Goal: Answer question/provide support: Answer question/provide support

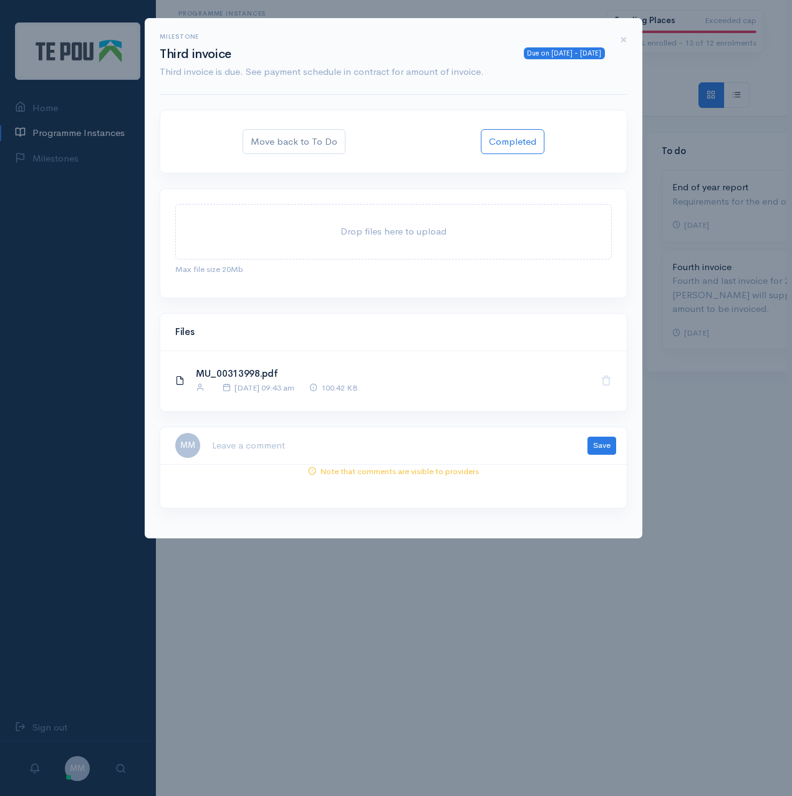
click at [299, 450] on textarea at bounding box center [391, 446] width 361 height 26
click at [359, 436] on textarea at bounding box center [391, 446] width 361 height 26
paste textarea "amount and PO match correctly. But the WG number isn’t included on the invoice"
drag, startPoint x: 350, startPoint y: 443, endPoint x: 303, endPoint y: 442, distance: 46.8
click at [303, 442] on textarea "amount and PO match correctly. But the WG number isn’t included on the invoice" at bounding box center [391, 446] width 361 height 26
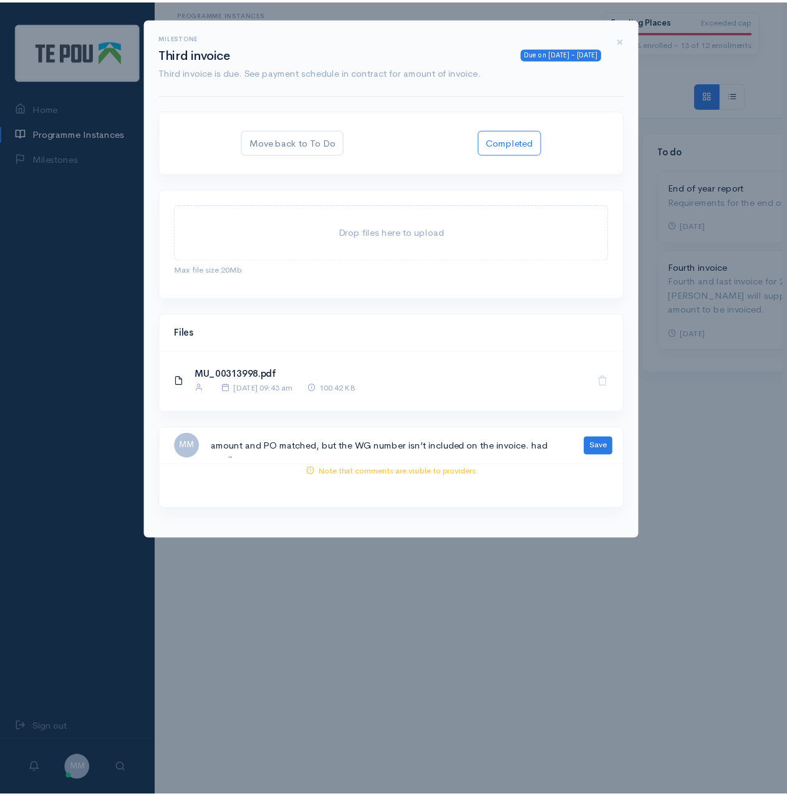
scroll to position [7, 0]
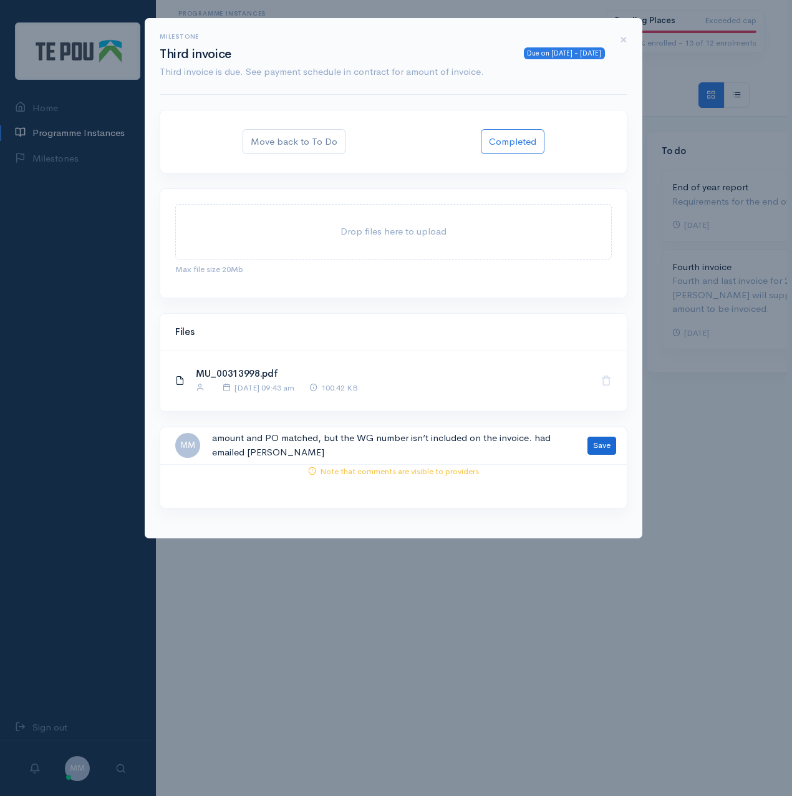
type textarea "amount and PO matched, but the WG number isn’t included on the invoice. had ema…"
click at [607, 438] on button "Save" at bounding box center [602, 446] width 29 height 18
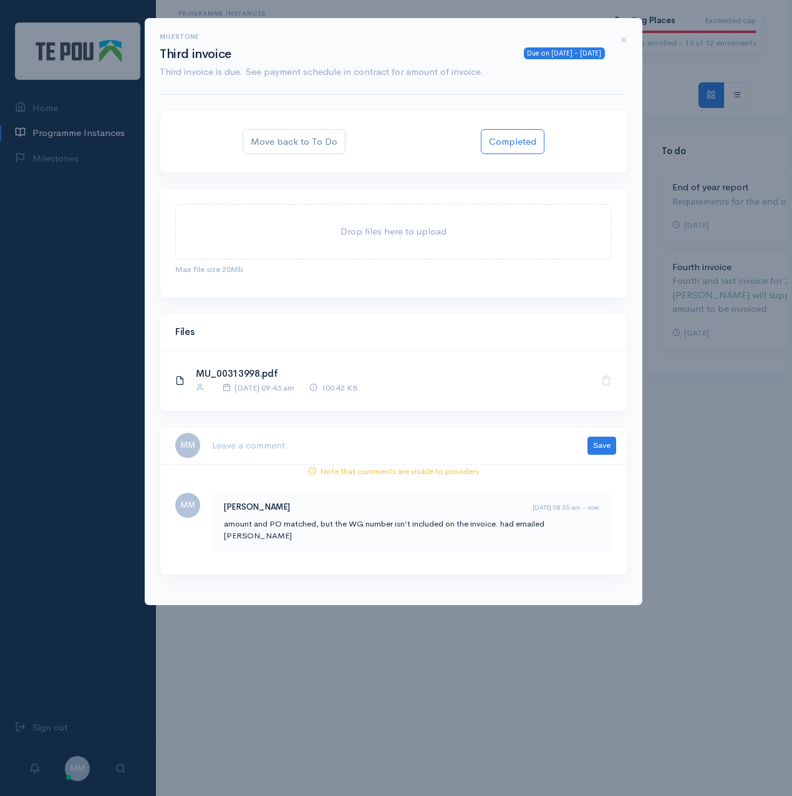
click at [757, 567] on div "Milestone Due on 10 Sep 2025 - yesterday Third invoice Third invoice is due. Se…" at bounding box center [396, 398] width 792 height 796
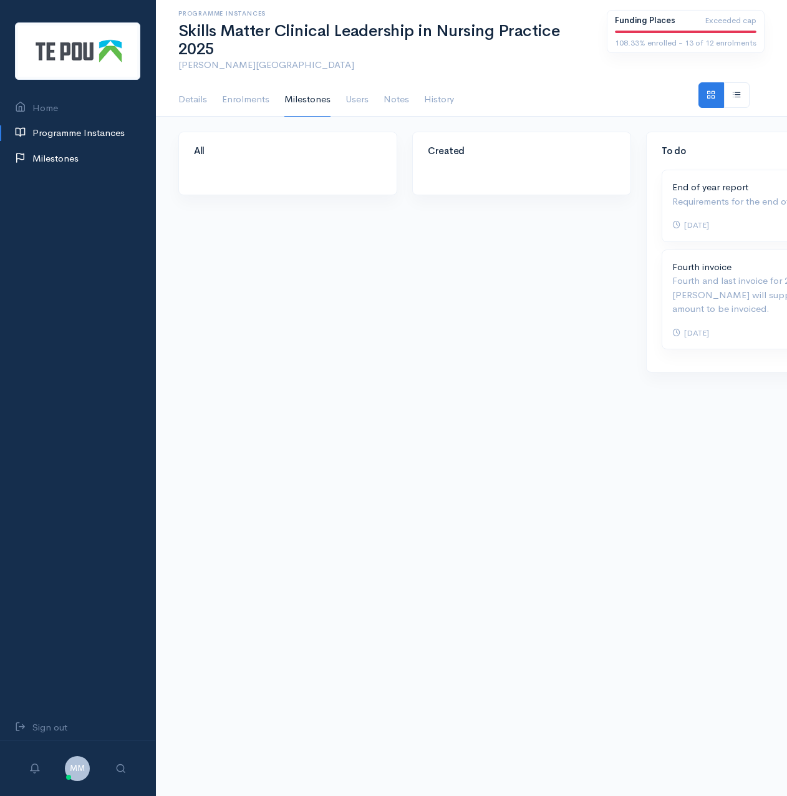
click at [49, 158] on link "Milestones" at bounding box center [77, 159] width 155 height 26
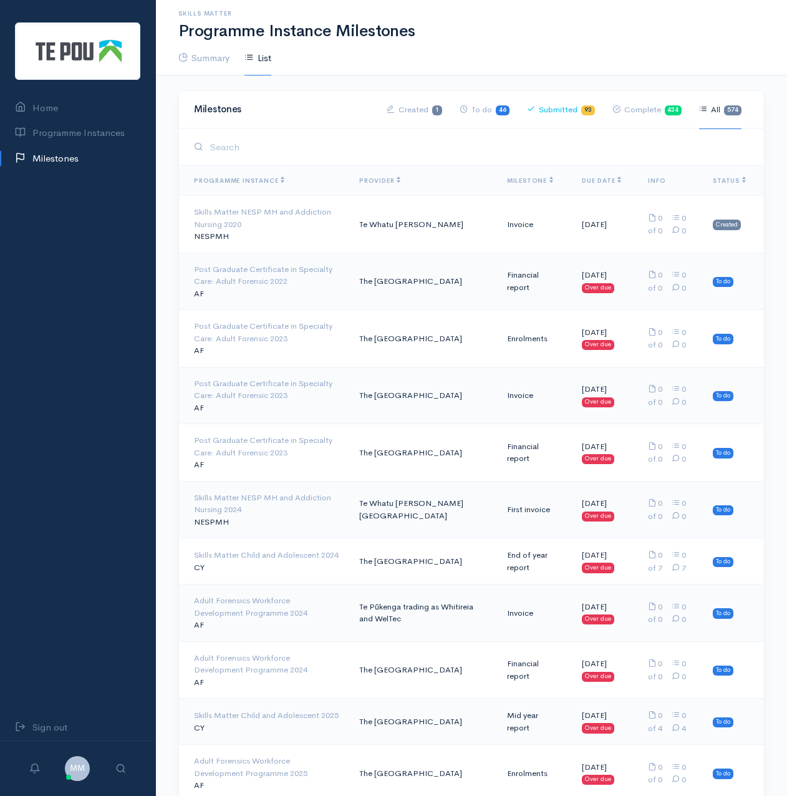
click at [578, 105] on link "Submitted 93" at bounding box center [561, 109] width 68 height 39
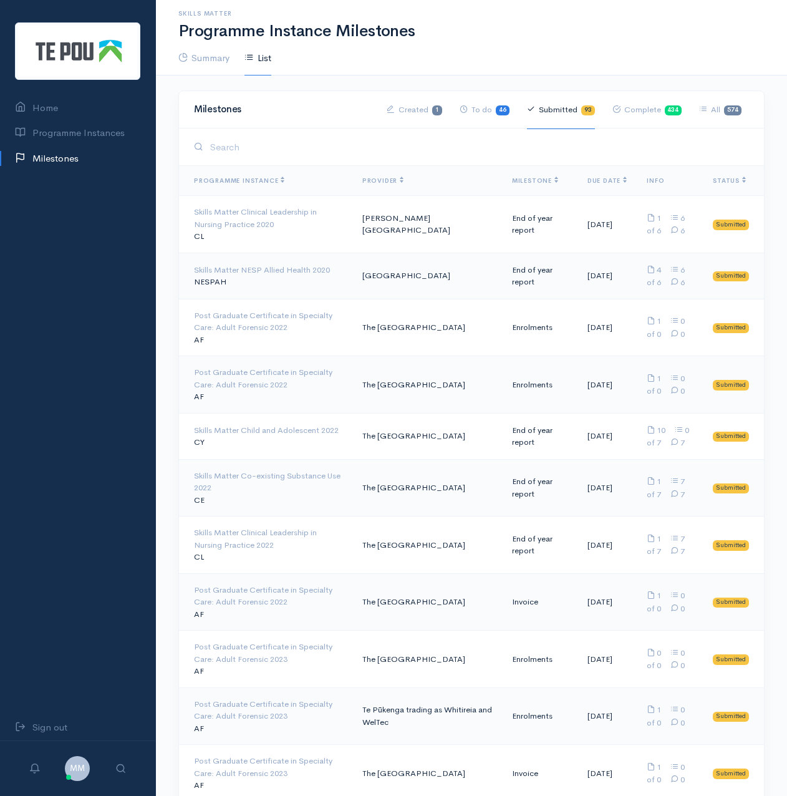
click at [604, 180] on span "Due Date" at bounding box center [607, 181] width 39 height 8
click at [610, 178] on span "Due Date" at bounding box center [607, 181] width 39 height 8
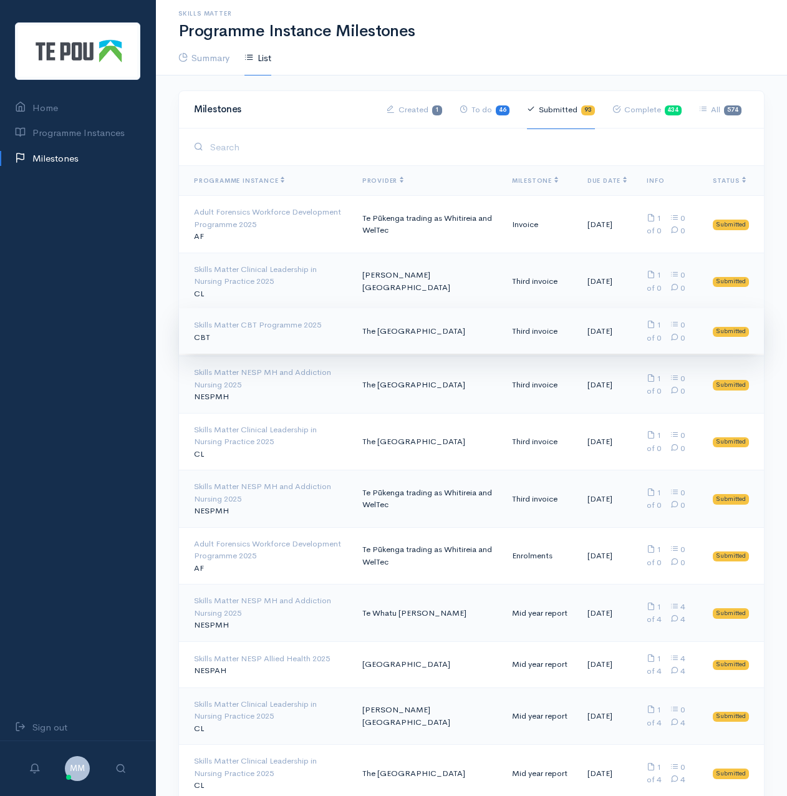
click at [444, 335] on td "The [GEOGRAPHIC_DATA]" at bounding box center [427, 331] width 150 height 46
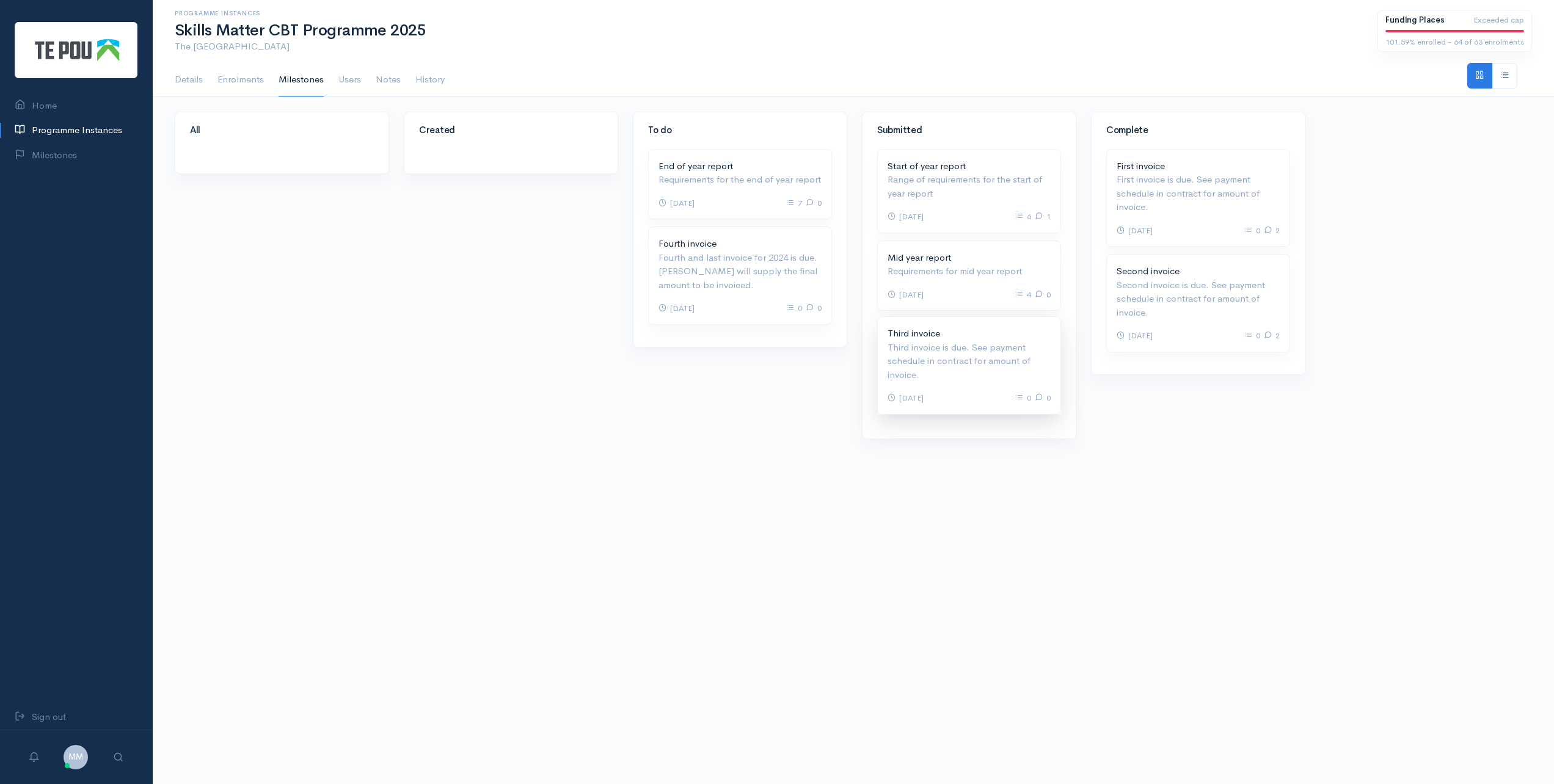
click at [770, 352] on p "Third invoice is due. See payment schedule in contract for amount of invoice." at bounding box center [968, 361] width 164 height 41
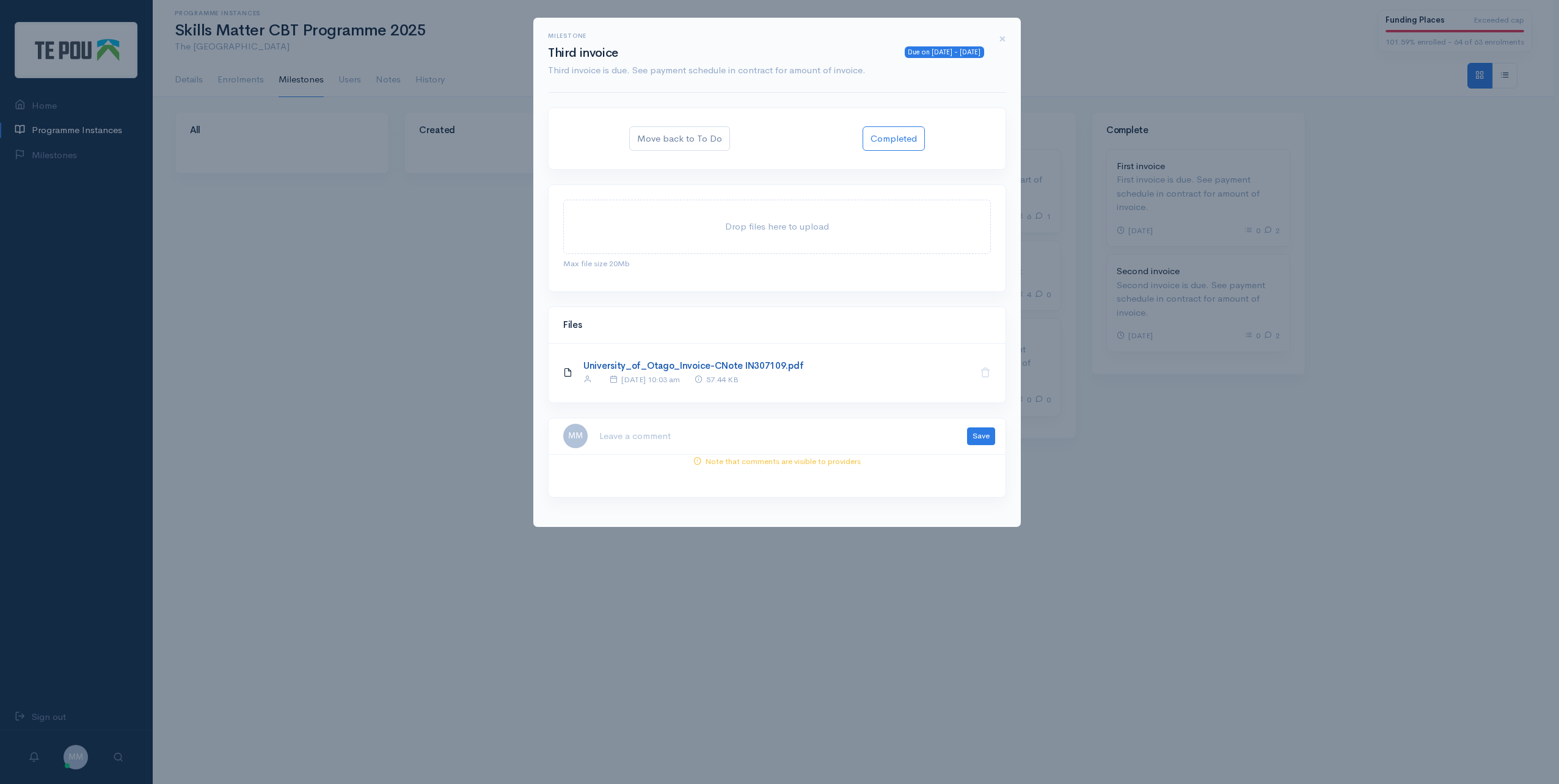
click at [734, 359] on link "University_of_Otago_Invoice-CNote IN307109.pdf" at bounding box center [693, 365] width 220 height 12
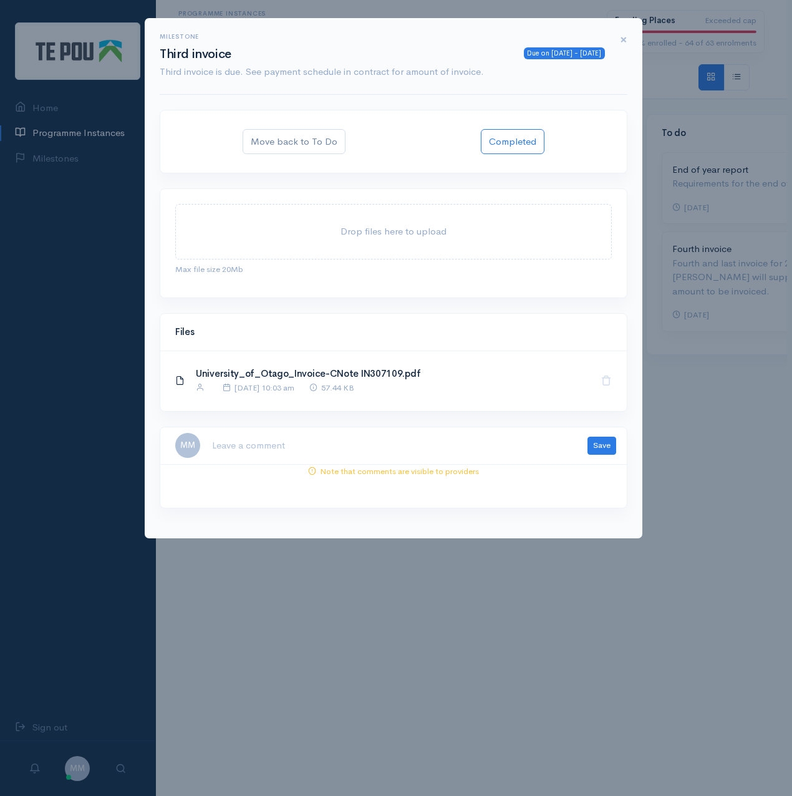
click at [622, 40] on span "×" at bounding box center [623, 40] width 7 height 18
